Goal: Information Seeking & Learning: Check status

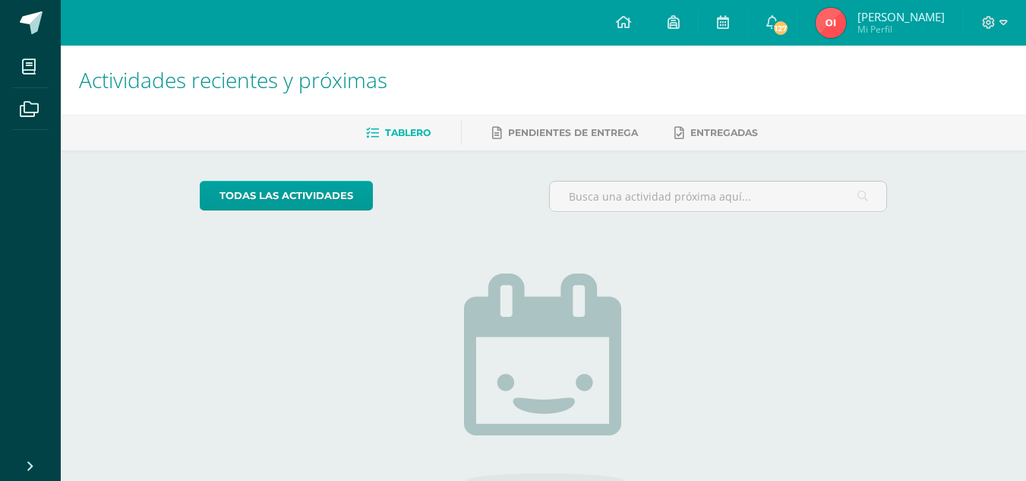
click at [831, 24] on img at bounding box center [830, 23] width 30 height 30
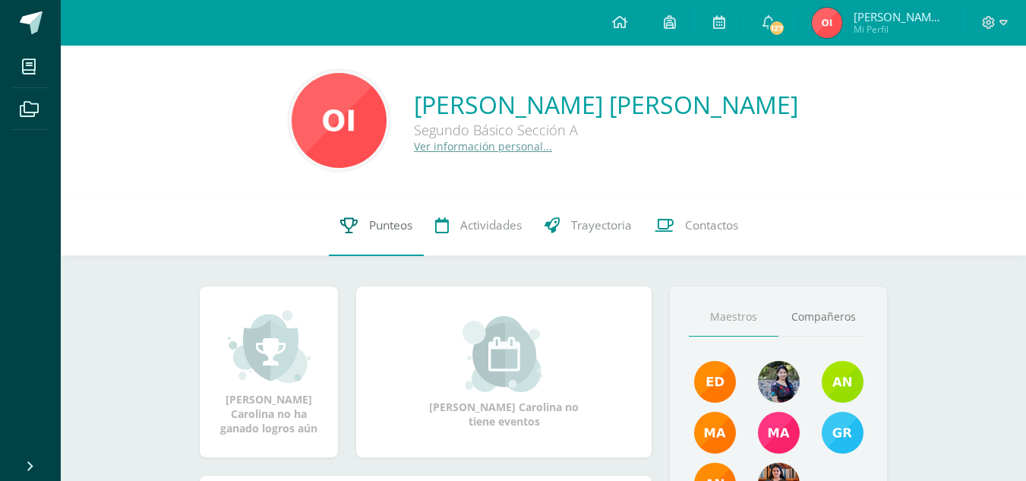
click at [374, 226] on span "Punteos" at bounding box center [390, 225] width 43 height 16
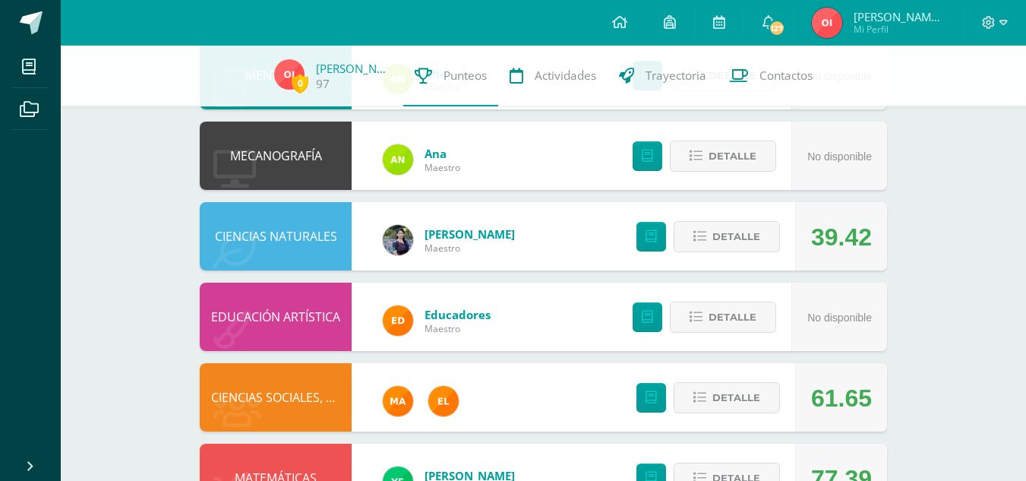
scroll to position [823, 0]
